Goal: Navigation & Orientation: Find specific page/section

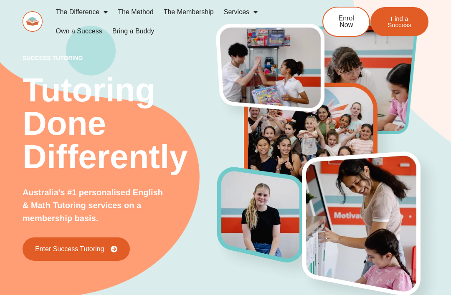
click at [142, 10] on link "The Method" at bounding box center [136, 12] width 46 height 19
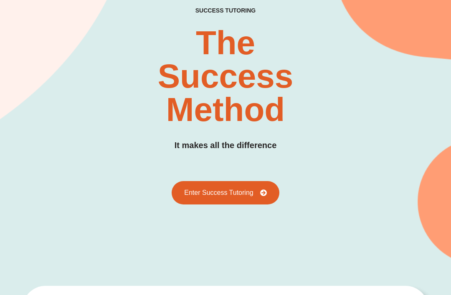
scroll to position [65, 0]
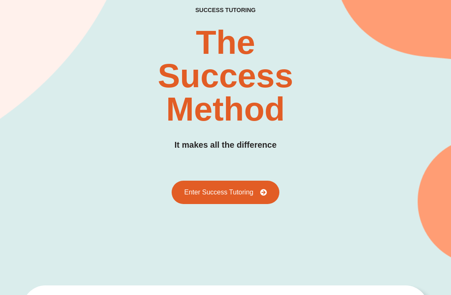
click at [263, 192] on icon at bounding box center [263, 192] width 7 height 7
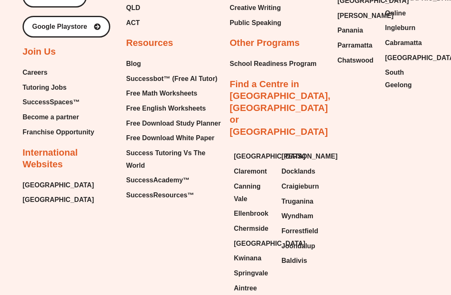
scroll to position [2999, 0]
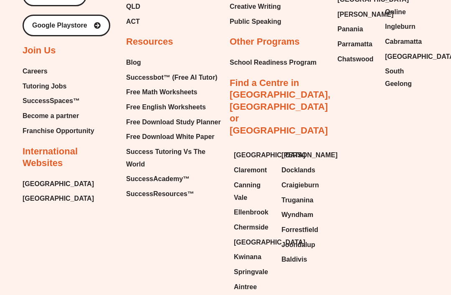
click at [38, 93] on span "Tutoring Jobs" at bounding box center [45, 86] width 44 height 13
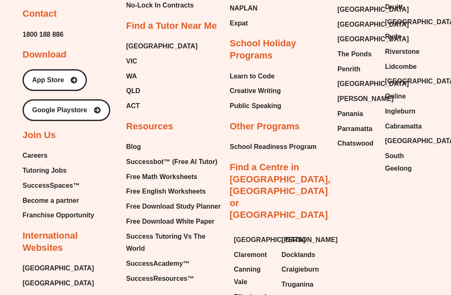
scroll to position [1571, 0]
